Goal: Check status

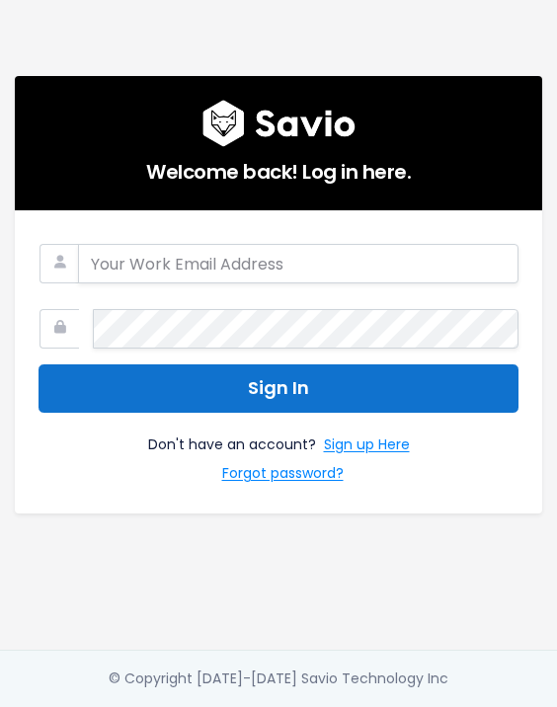
type input "santiago.gonzalez@tai-software.com"
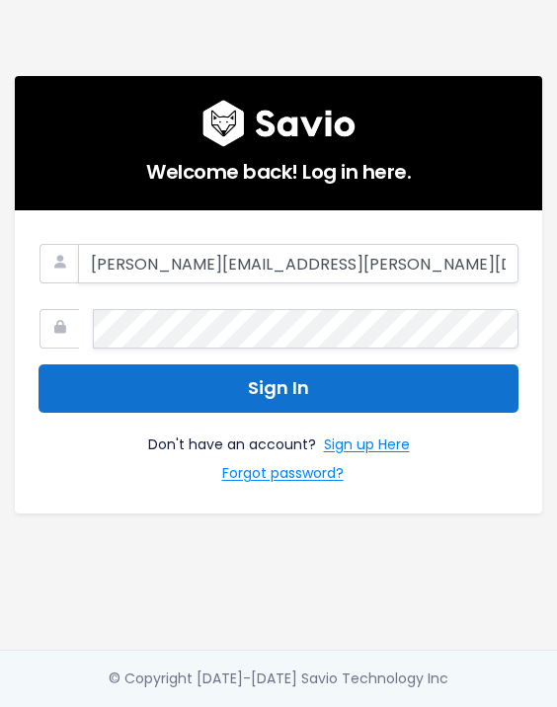
click at [246, 384] on button "Sign In" at bounding box center [279, 389] width 480 height 48
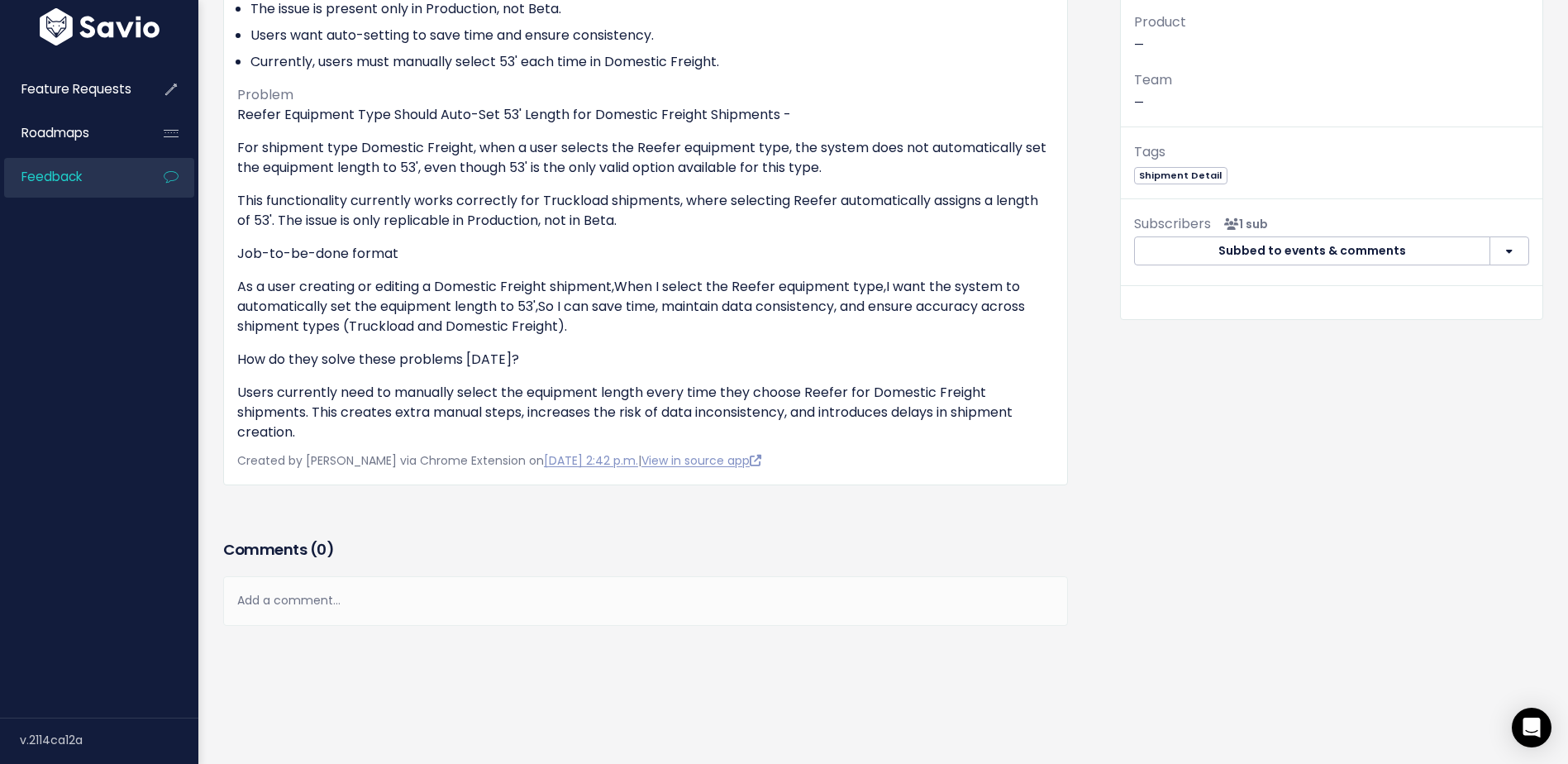
scroll to position [349, 0]
